Goal: Understand site structure: Understand site structure

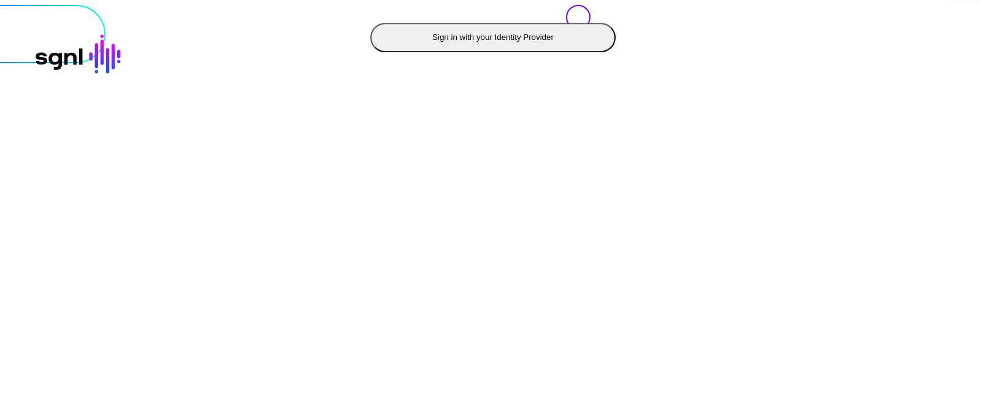
click at [371, 52] on button "Sign in with your Identity Provider" at bounding box center [493, 37] width 245 height 29
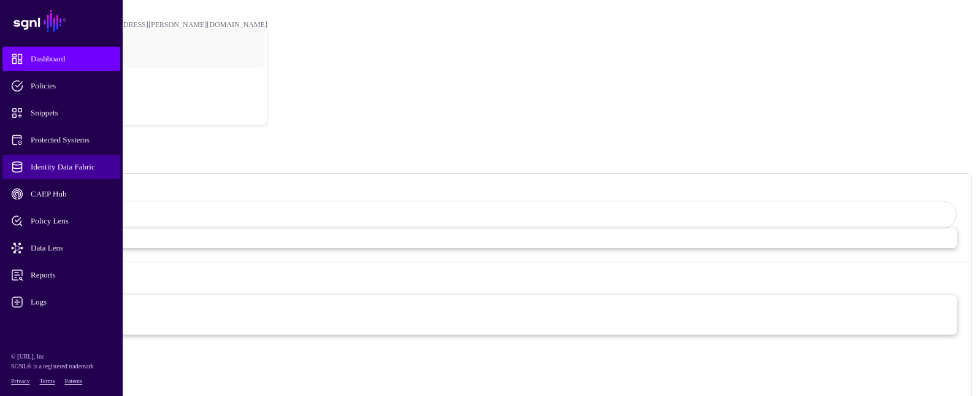
click at [80, 165] on span "Identity Data Fabric" at bounding box center [71, 167] width 120 height 12
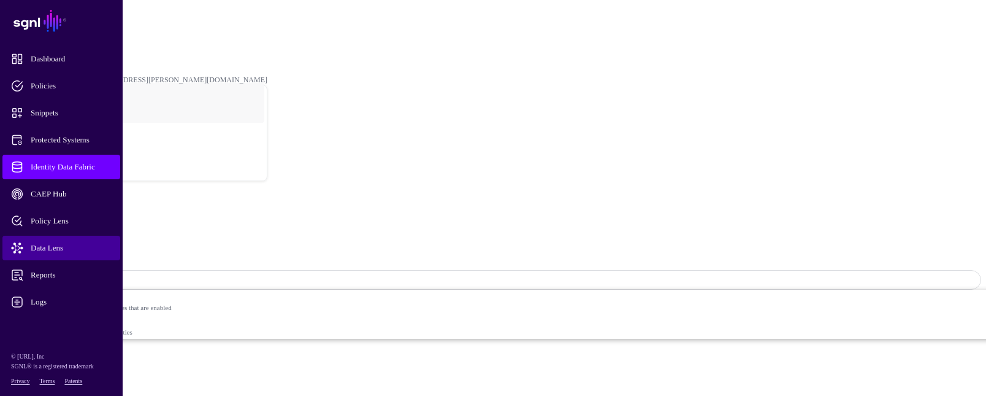
click at [54, 247] on span "Data Lens" at bounding box center [71, 248] width 120 height 12
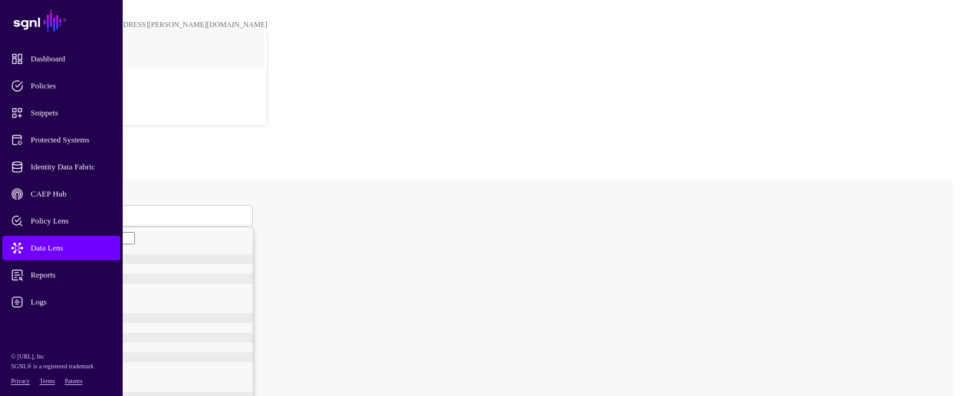
click at [53, 210] on span at bounding box center [49, 215] width 7 height 10
click at [219, 277] on div "User" at bounding box center [151, 282] width 202 height 10
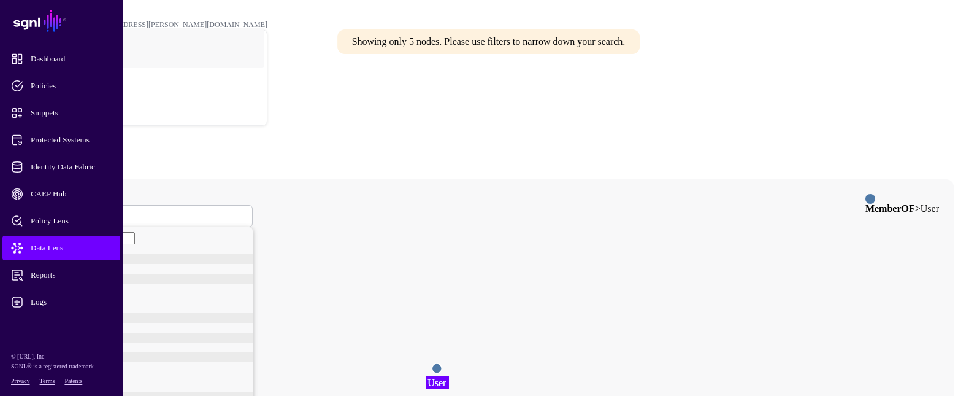
click at [442, 363] on circle at bounding box center [437, 368] width 10 height 10
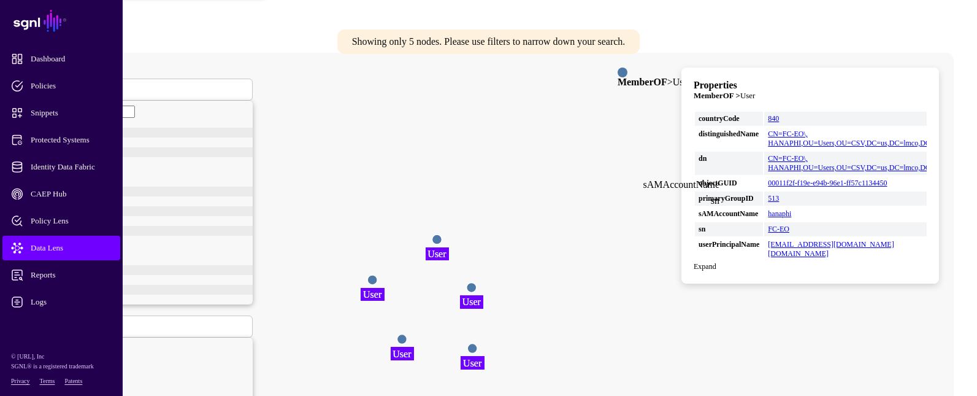
scroll to position [61, 0]
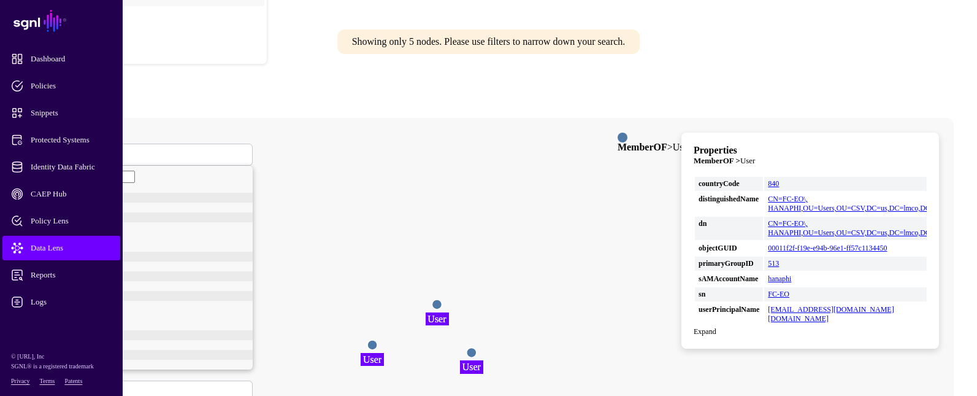
click at [61, 149] on span "User" at bounding box center [53, 154] width 15 height 10
click at [199, 265] on div "User" at bounding box center [151, 260] width 202 height 10
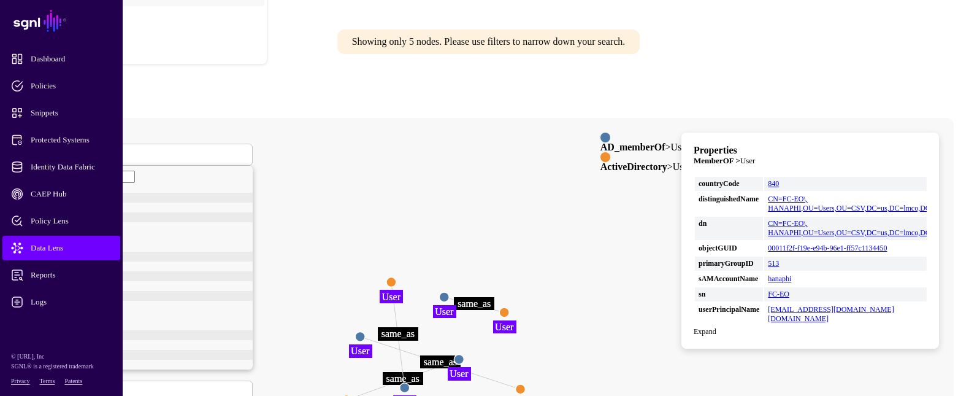
click at [449, 292] on circle at bounding box center [444, 297] width 10 height 10
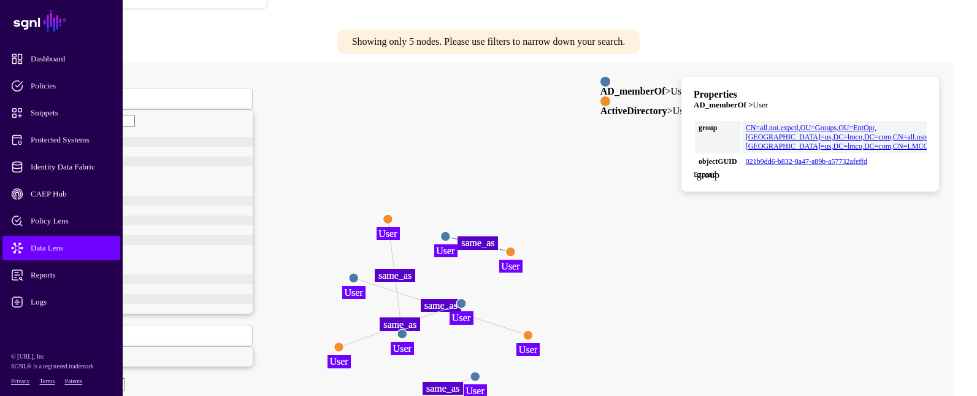
scroll to position [123, 0]
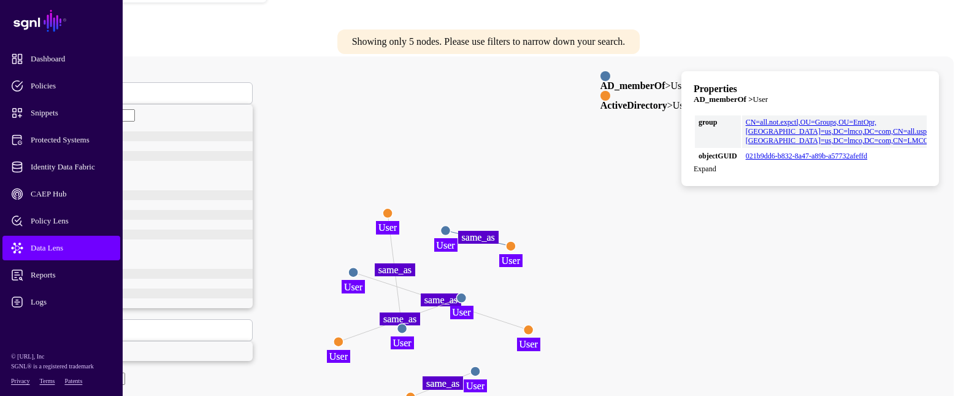
click at [516, 241] on circle at bounding box center [511, 246] width 10 height 10
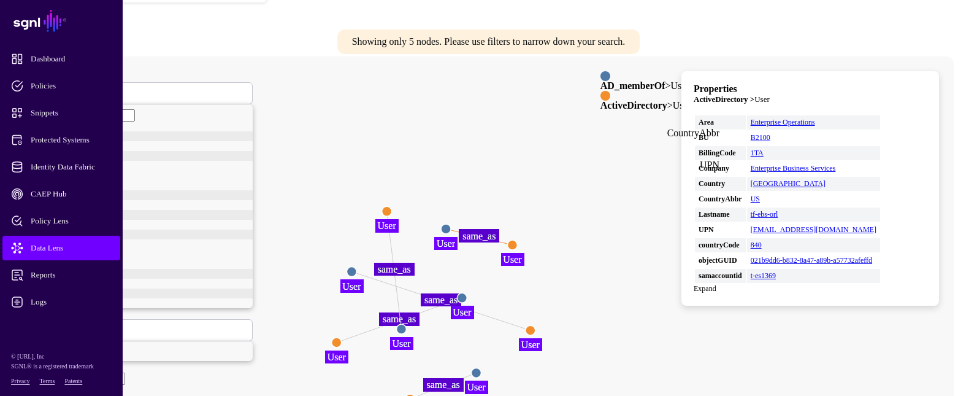
scroll to position [61, 0]
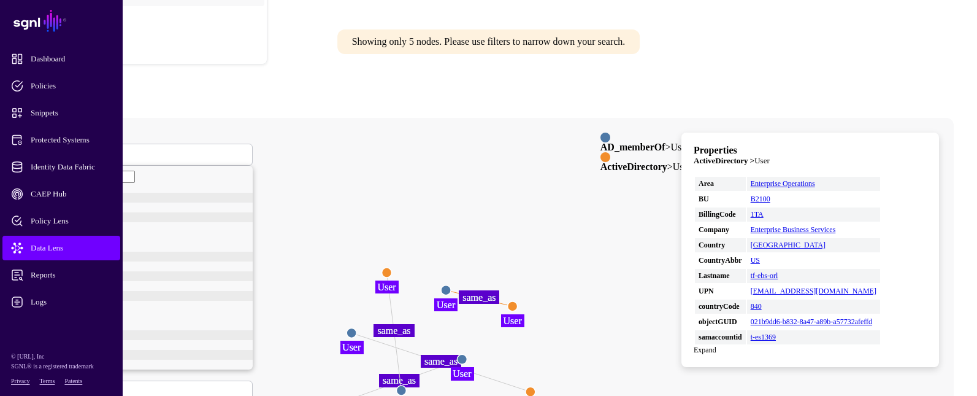
click at [536, 386] on circle at bounding box center [531, 391] width 10 height 10
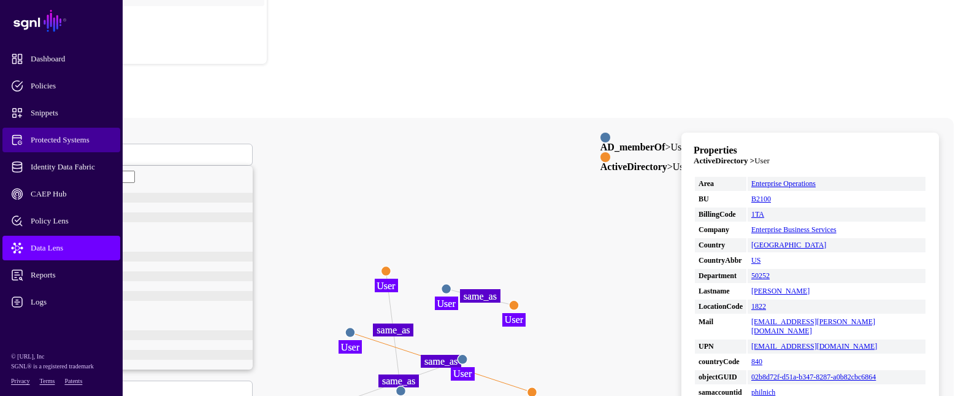
click at [98, 140] on span "Protected Systems" at bounding box center [71, 140] width 120 height 12
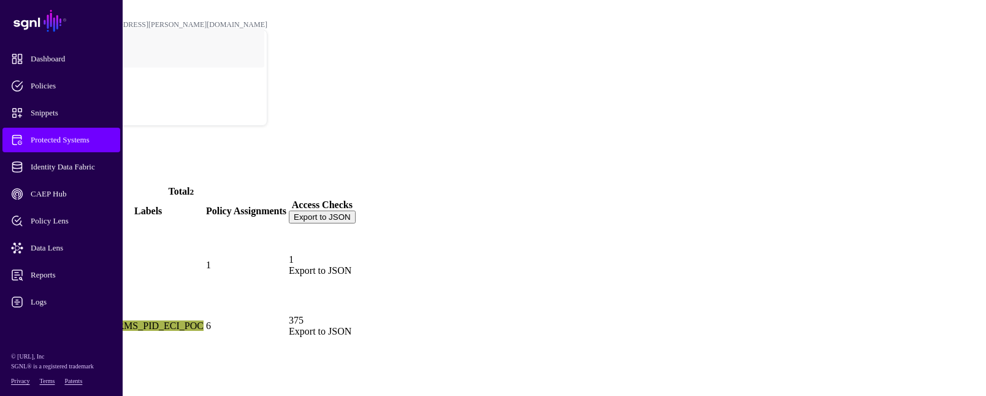
click at [22, 173] on span "Add" at bounding box center [13, 178] width 17 height 10
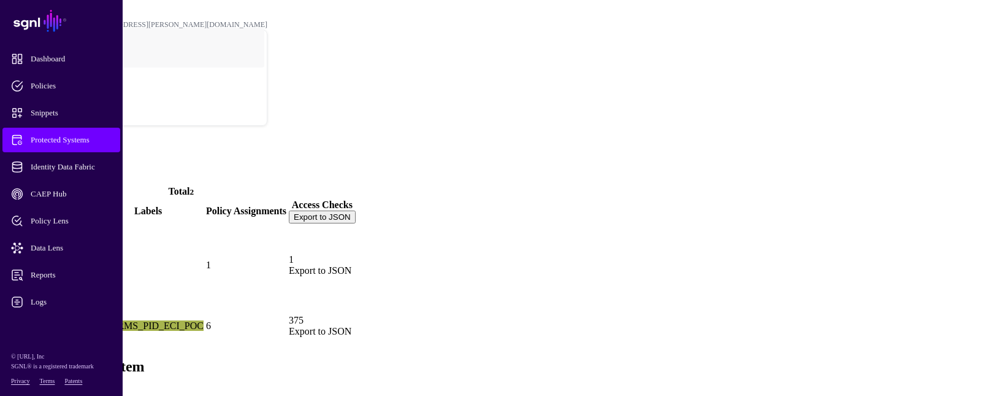
scroll to position [0, 0]
